Goal: Use online tool/utility: Utilize a website feature to perform a specific function

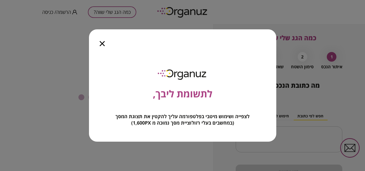
click at [102, 41] on icon "button" at bounding box center [102, 43] width 5 height 5
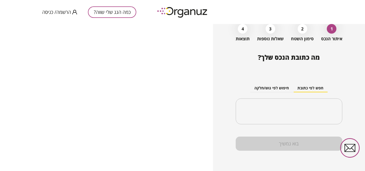
scroll to position [38, 0]
click at [279, 84] on button "חיפוש לפי גוש/חלקה" at bounding box center [271, 88] width 43 height 8
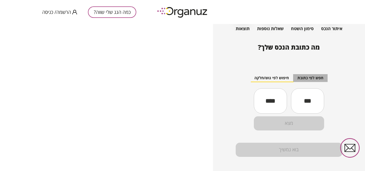
click at [306, 82] on button "חפש לפי כתובת" at bounding box center [310, 78] width 34 height 8
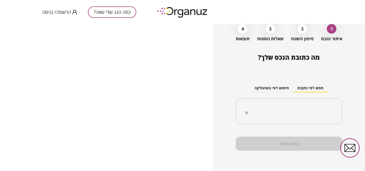
click at [312, 105] on input "text" at bounding box center [290, 111] width 89 height 13
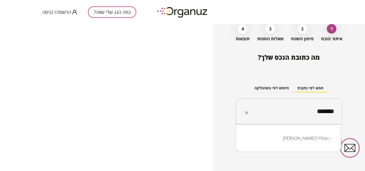
click at [310, 143] on li "ביל"ו עפולה" at bounding box center [288, 139] width 92 height 10
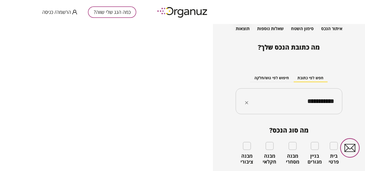
scroll to position [64, 0]
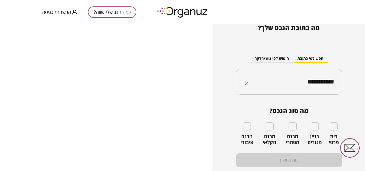
type input "**********"
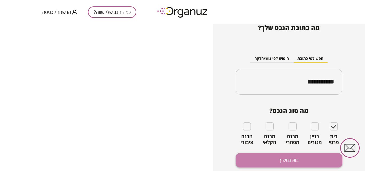
click at [320, 165] on button "בוא נמשיך" at bounding box center [288, 160] width 106 height 14
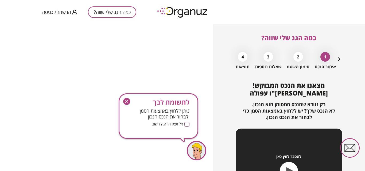
click at [127, 103] on icon "button" at bounding box center [126, 101] width 3 height 3
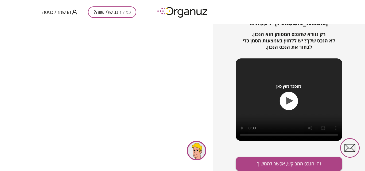
scroll to position [85, 0]
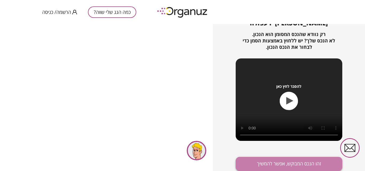
click at [307, 162] on button "זהו הנכס המבוקש, אפשר להמשיך" at bounding box center [288, 164] width 106 height 14
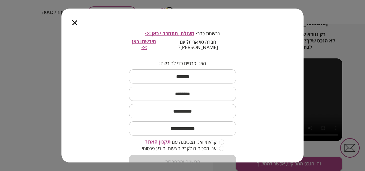
scroll to position [76, 0]
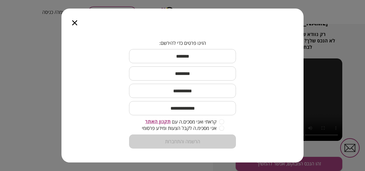
click at [76, 28] on div at bounding box center [74, 20] width 26 height 22
click at [75, 25] on icon "button" at bounding box center [74, 22] width 5 height 5
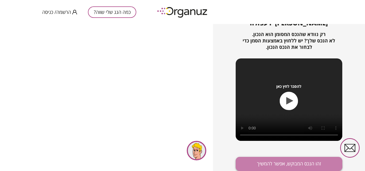
click at [285, 163] on button "זהו הנכס המבוקש, אפשר להמשיך" at bounding box center [288, 164] width 106 height 14
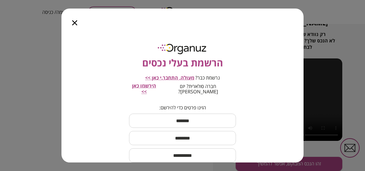
click at [73, 22] on icon "button" at bounding box center [74, 22] width 5 height 5
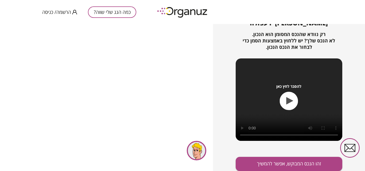
scroll to position [64, 0]
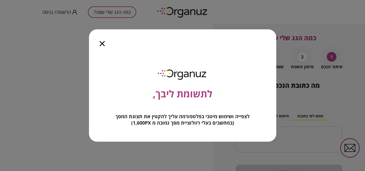
click at [104, 41] on icon "button" at bounding box center [102, 43] width 5 height 5
